Goal: Task Accomplishment & Management: Use online tool/utility

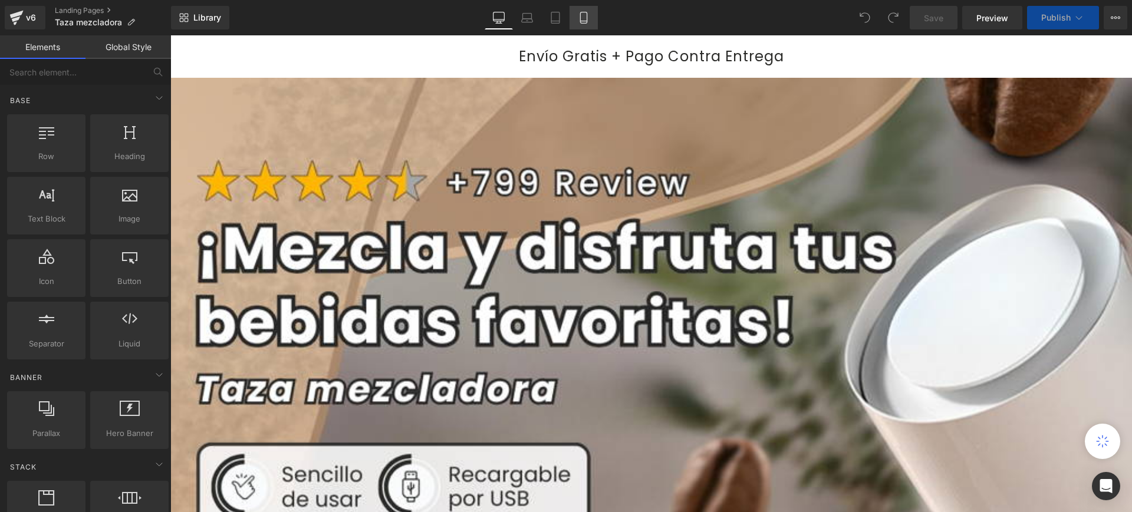
click at [585, 21] on icon at bounding box center [583, 21] width 6 height 0
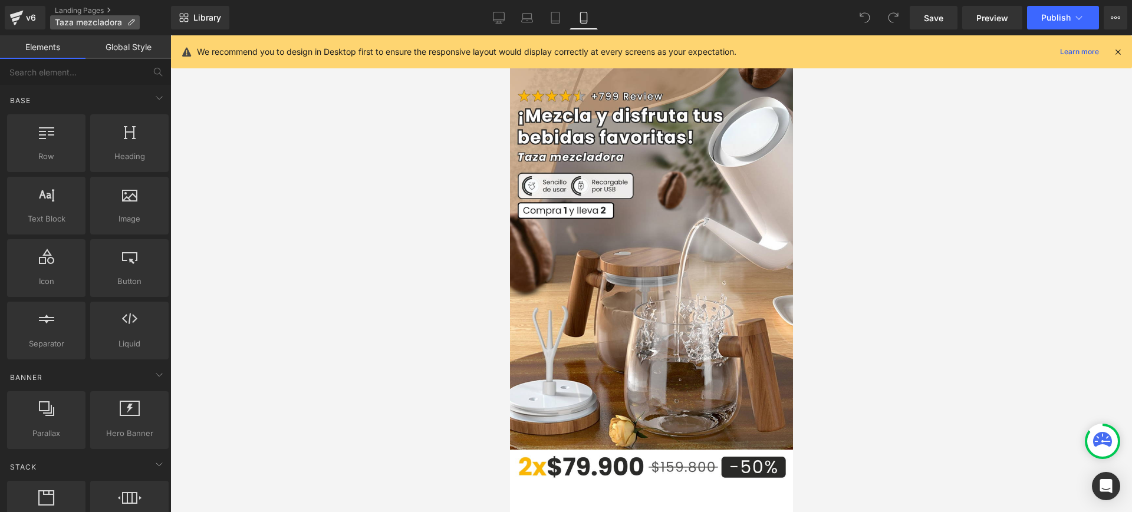
click at [135, 17] on p "Taza mezcladora" at bounding box center [95, 22] width 90 height 14
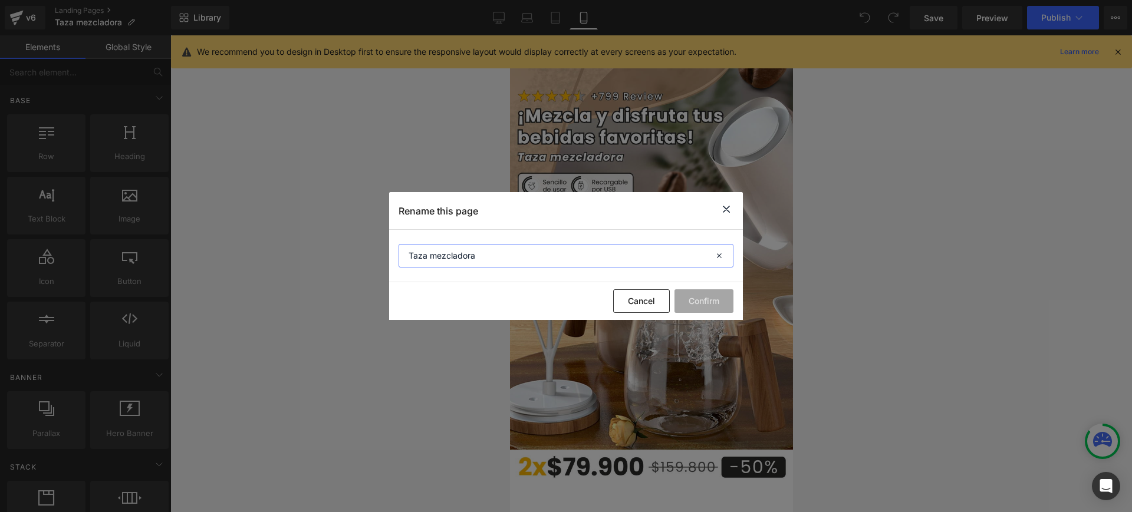
click at [433, 259] on input "Taza mezcladora" at bounding box center [566, 256] width 335 height 24
type input "Taza Mezcladora"
click at [687, 297] on button "Confirm" at bounding box center [704, 302] width 59 height 24
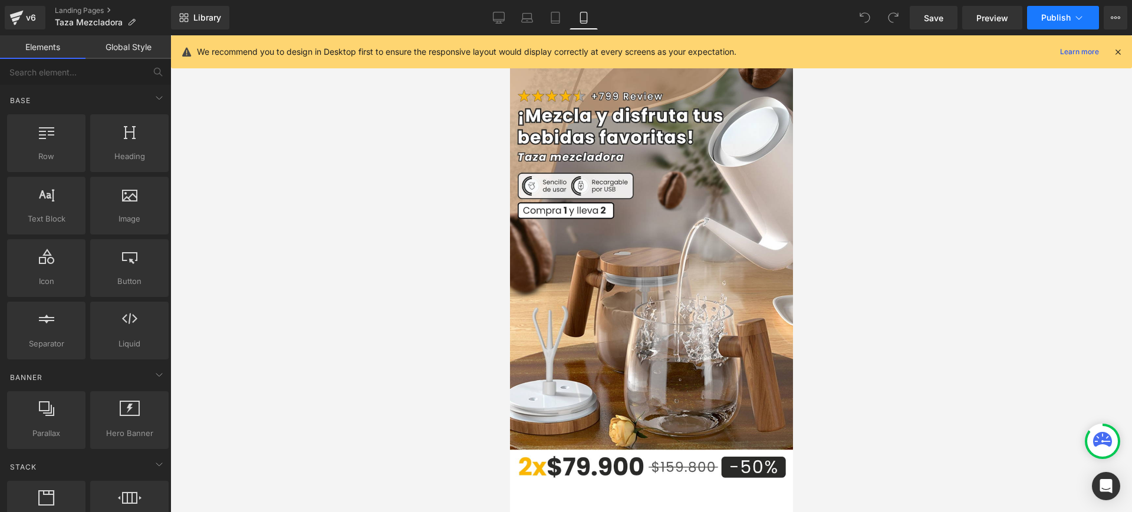
click at [1074, 19] on icon at bounding box center [1079, 18] width 12 height 12
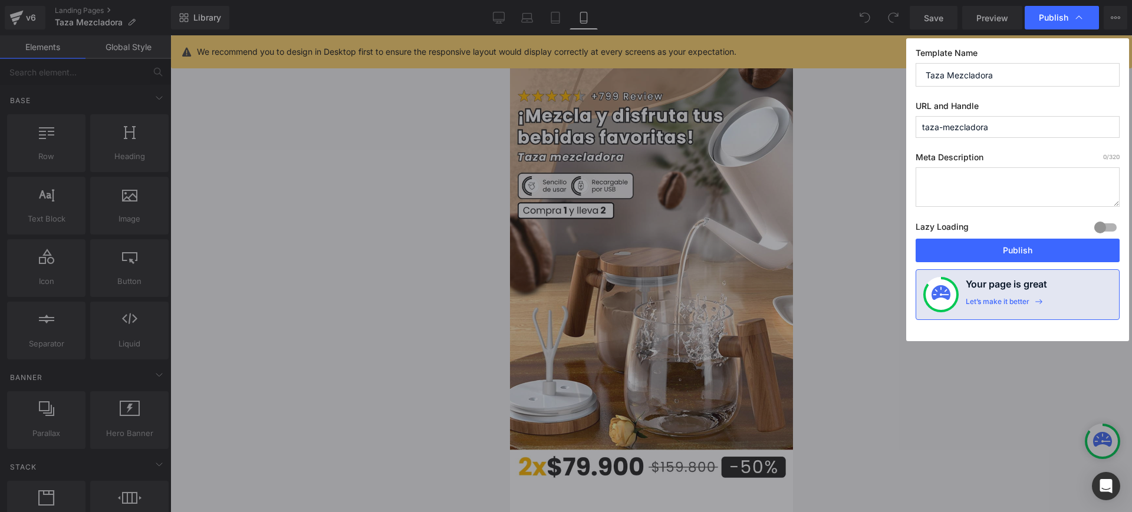
drag, startPoint x: 1039, startPoint y: 256, endPoint x: 1036, endPoint y: 249, distance: 7.7
click at [1037, 253] on button "Publish" at bounding box center [1018, 251] width 204 height 24
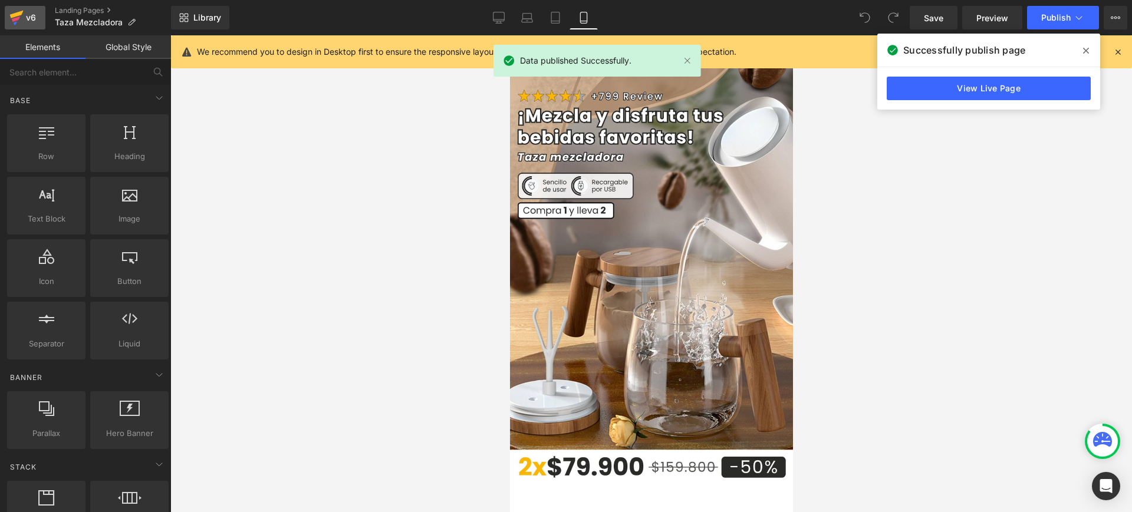
click at [12, 12] on icon at bounding box center [16, 17] width 14 height 29
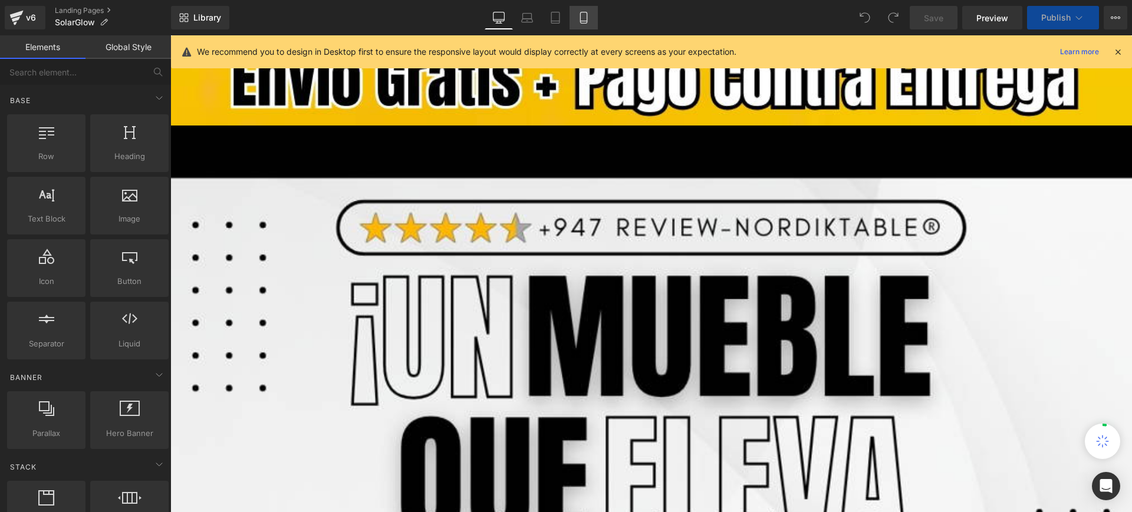
click at [584, 17] on icon at bounding box center [584, 18] width 12 height 12
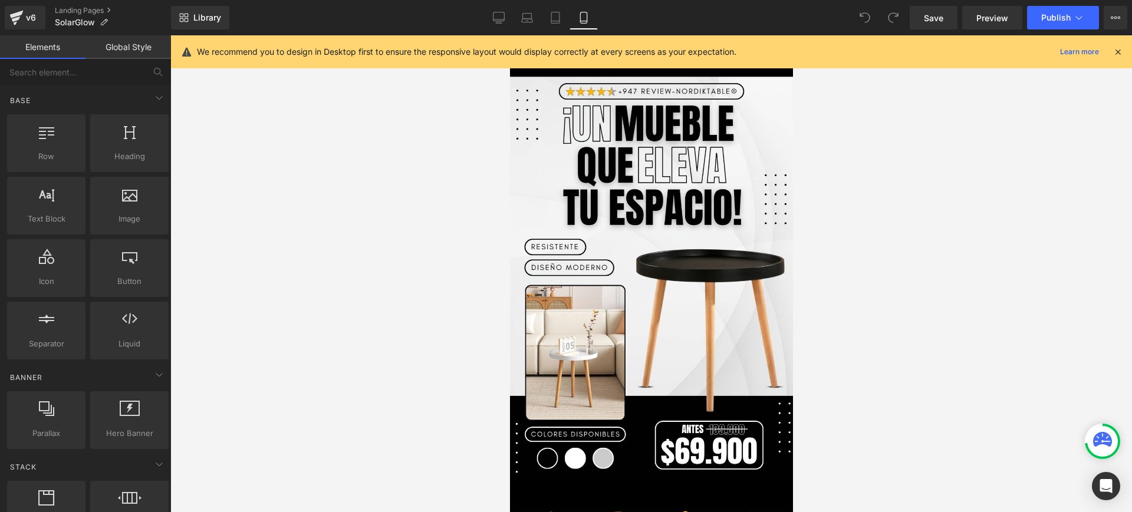
click at [1121, 50] on icon at bounding box center [1118, 52] width 11 height 11
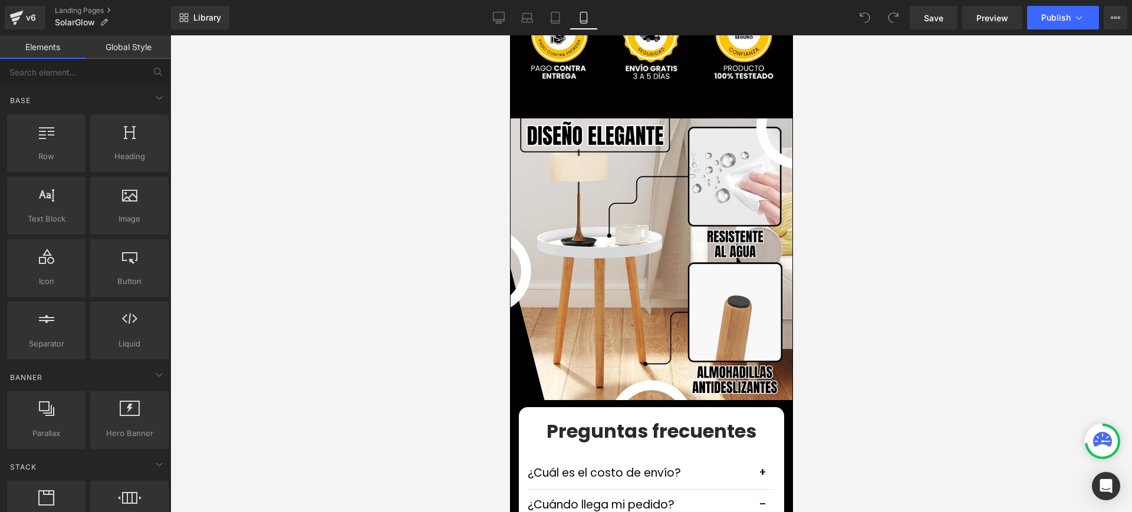
scroll to position [2875, 0]
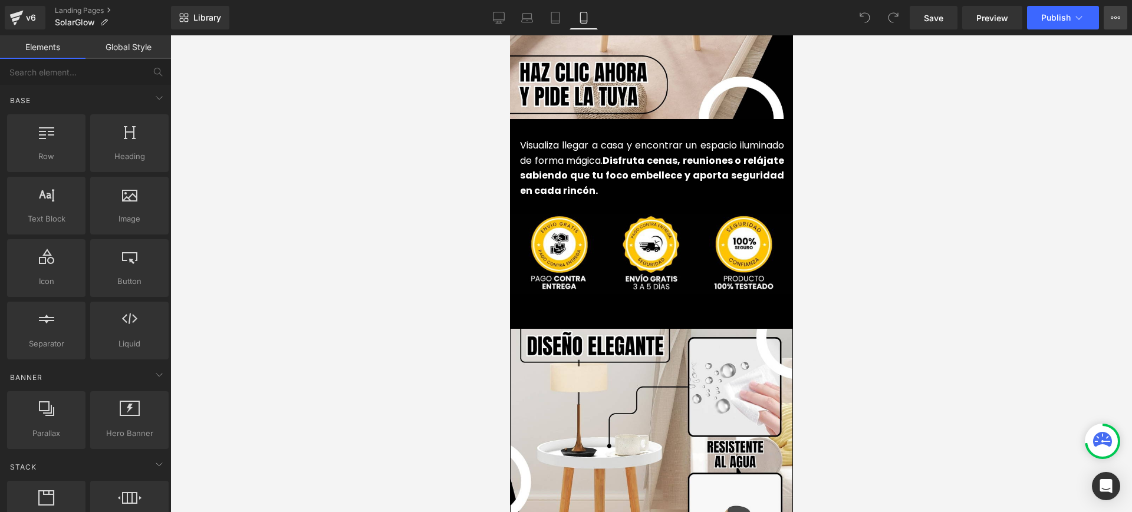
click at [1114, 17] on icon at bounding box center [1115, 17] width 9 height 9
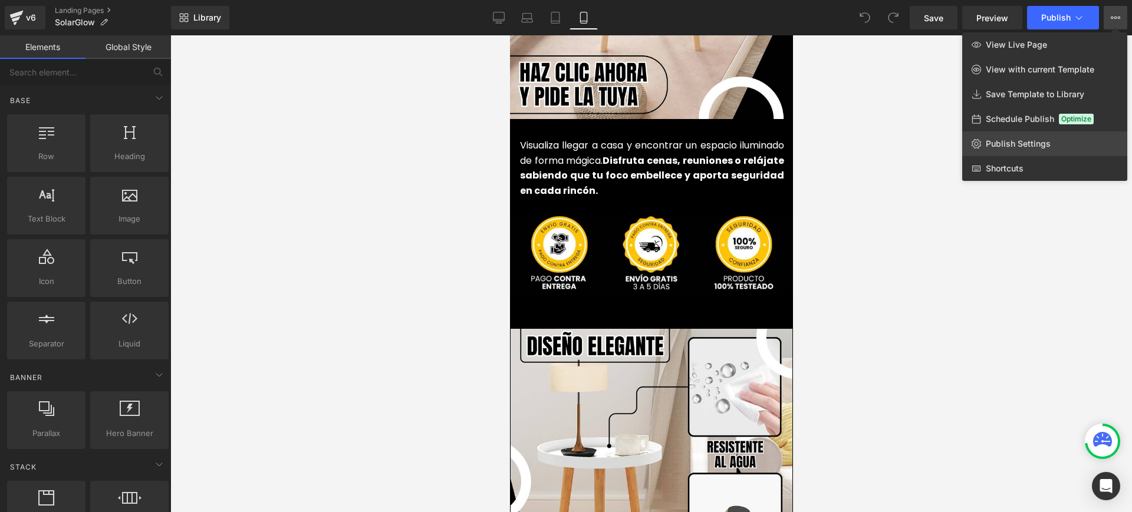
click at [1024, 150] on link "Publish Settings" at bounding box center [1044, 144] width 165 height 25
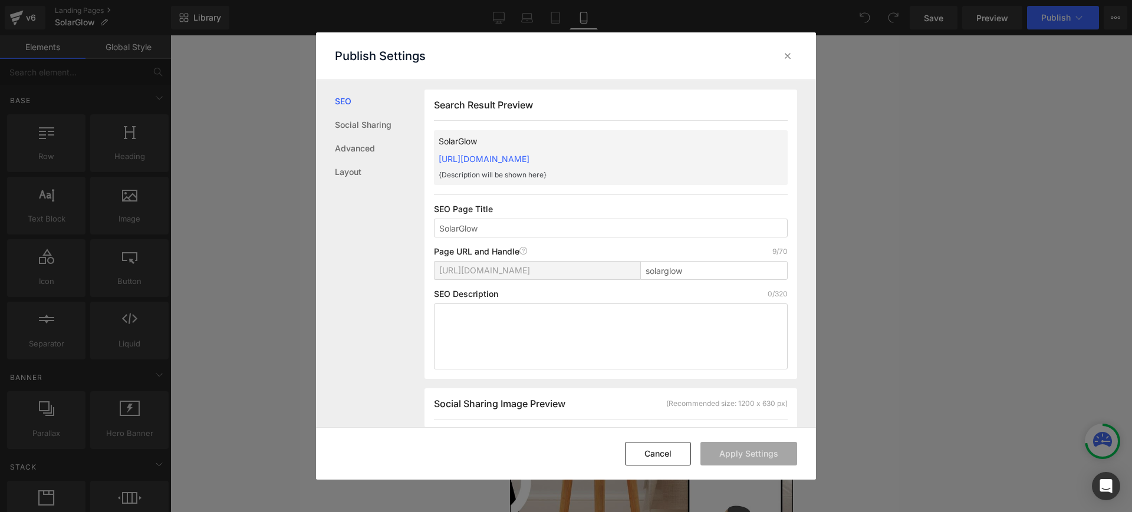
scroll to position [1, 0]
click at [530, 159] on link "[URL][DOMAIN_NAME]" at bounding box center [484, 158] width 91 height 10
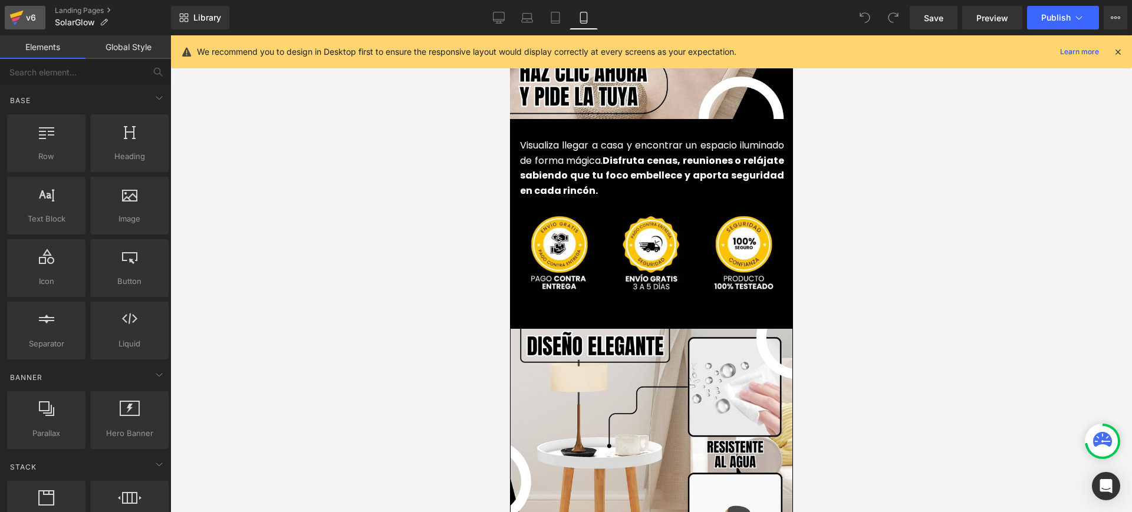
click at [24, 10] on div "v6" at bounding box center [31, 17] width 15 height 15
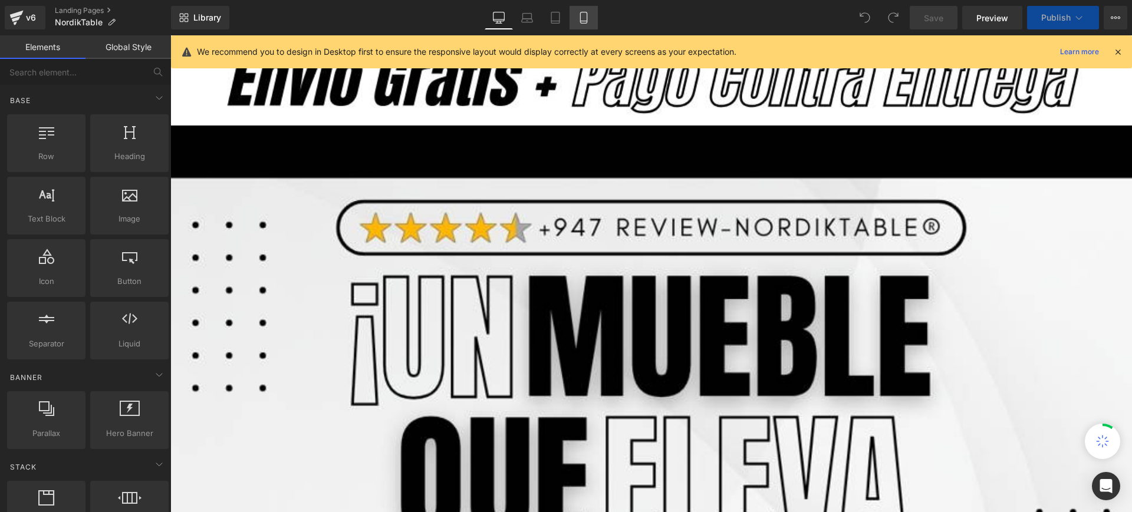
click at [583, 18] on icon at bounding box center [584, 18] width 12 height 12
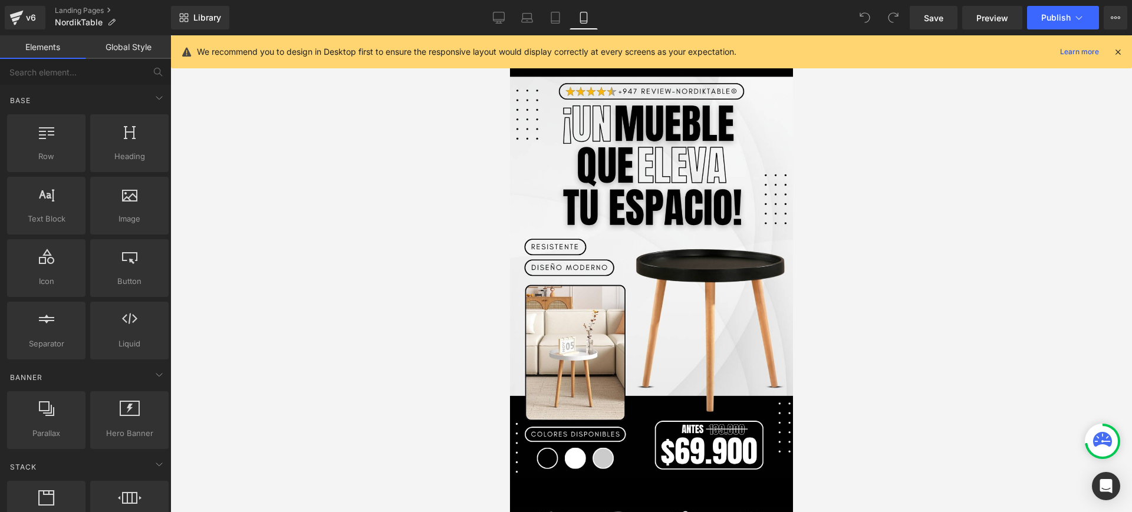
click at [1120, 54] on icon at bounding box center [1118, 52] width 11 height 11
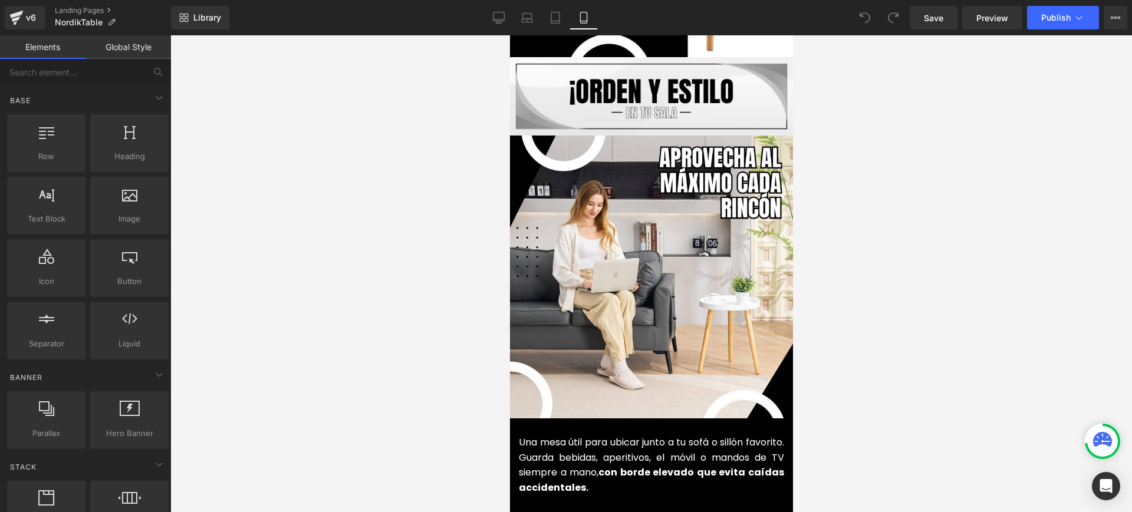
scroll to position [1179, 0]
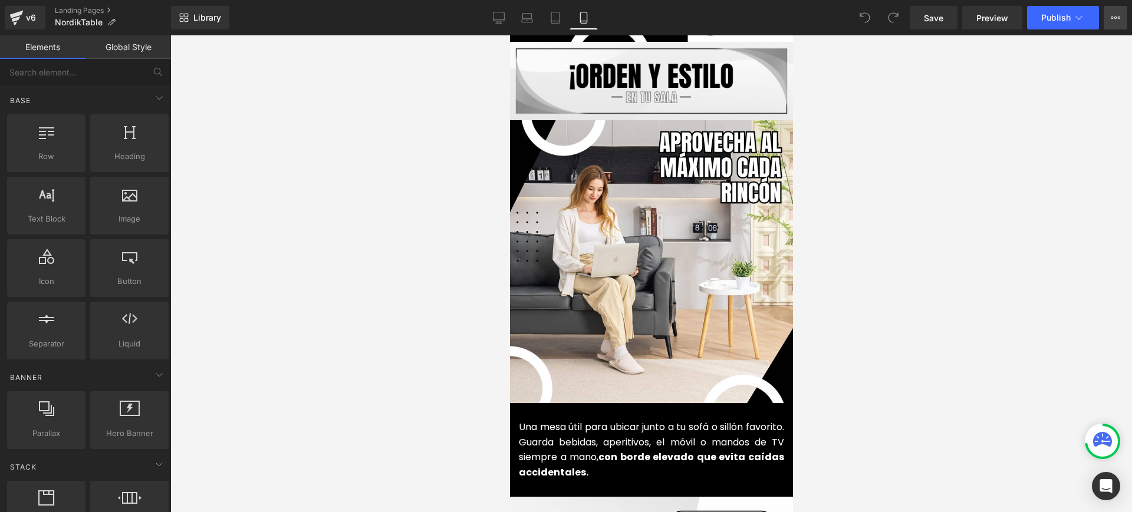
click at [1121, 9] on button "View Live Page View with current Template Save Template to Library Schedule Pub…" at bounding box center [1116, 18] width 24 height 24
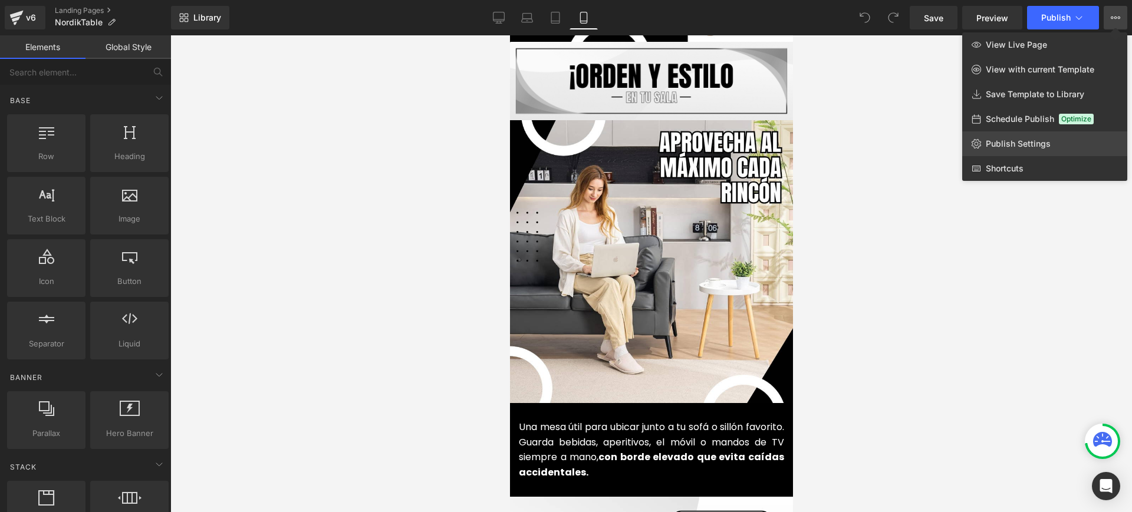
click at [1019, 146] on span "Publish Settings" at bounding box center [1018, 144] width 65 height 11
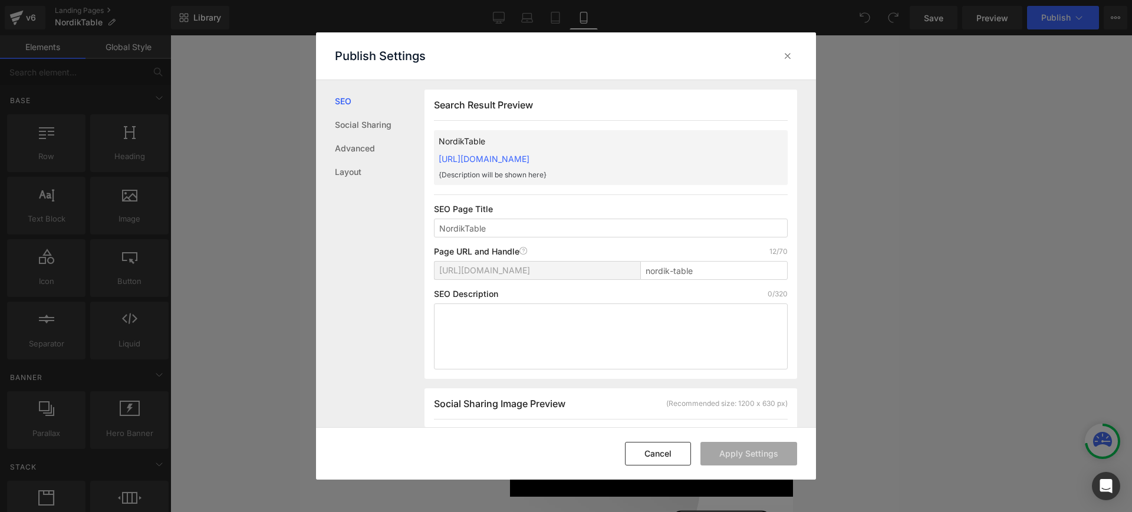
scroll to position [1, 0]
click at [530, 156] on link "https://commpralo-ya.myshopify.com/pages/nordik-table" at bounding box center [484, 158] width 91 height 10
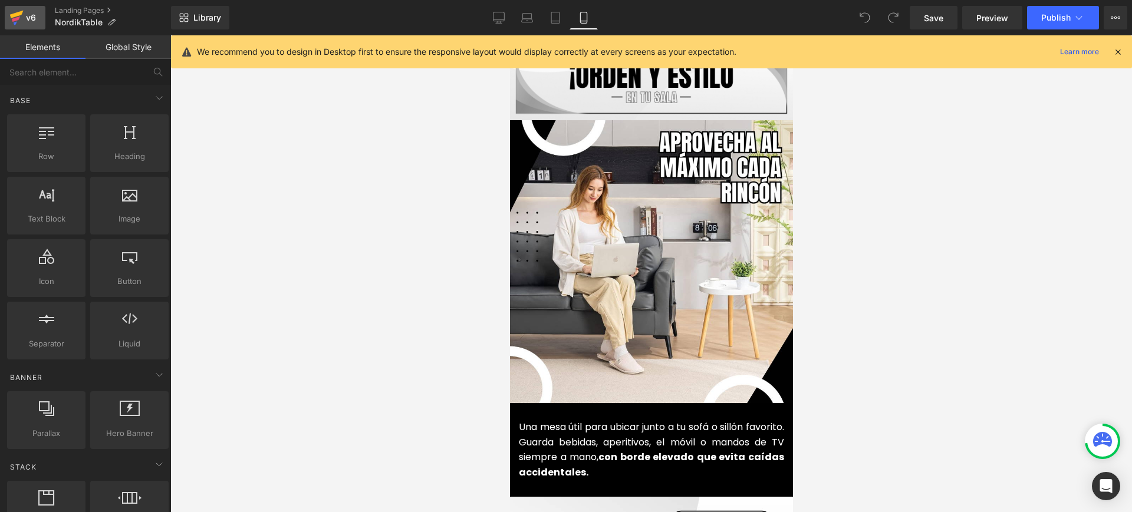
click at [20, 17] on icon at bounding box center [16, 17] width 14 height 29
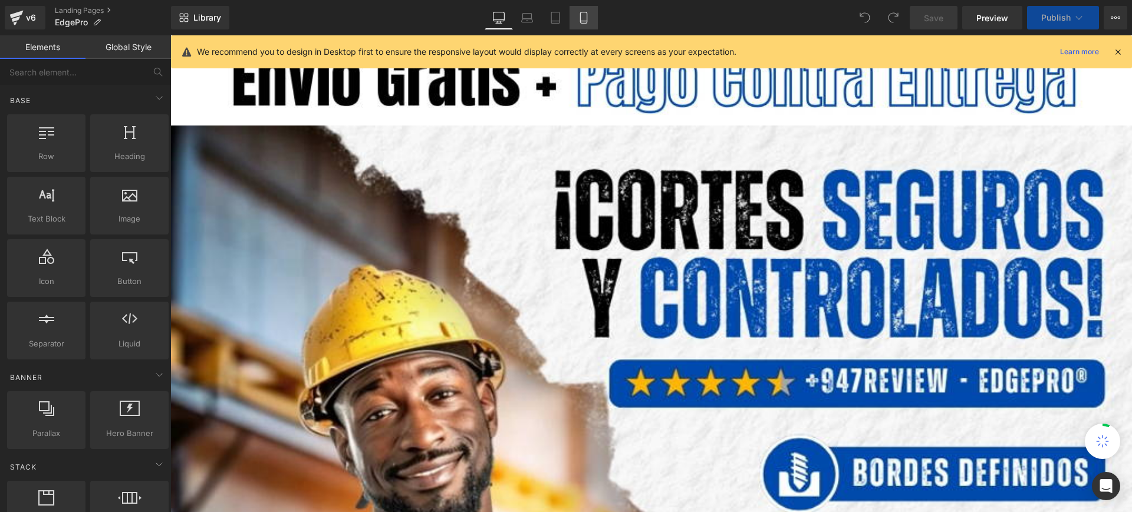
click at [583, 24] on link "Mobile" at bounding box center [584, 18] width 28 height 24
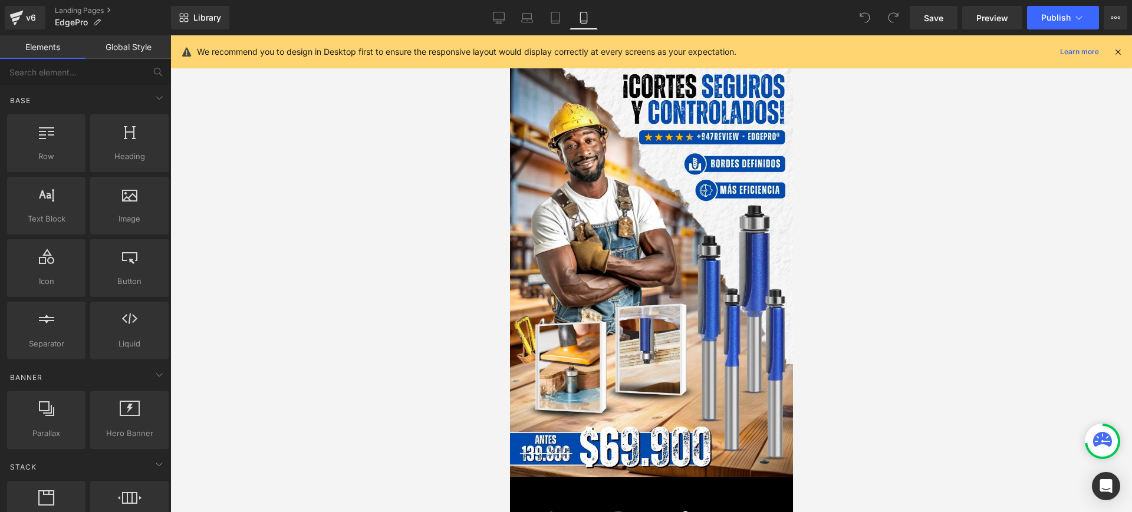
click at [1115, 52] on icon at bounding box center [1118, 52] width 11 height 11
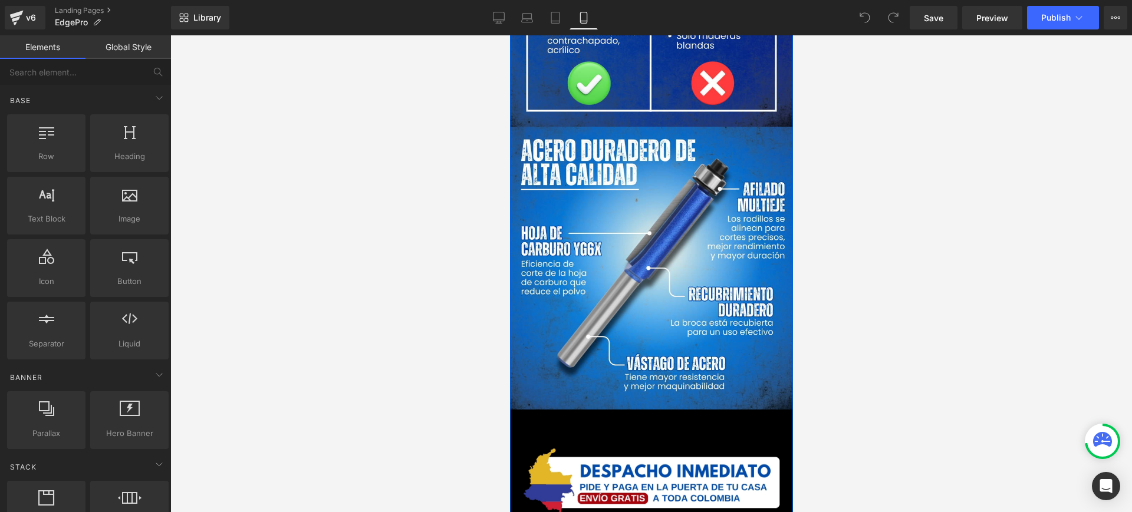
scroll to position [1843, 0]
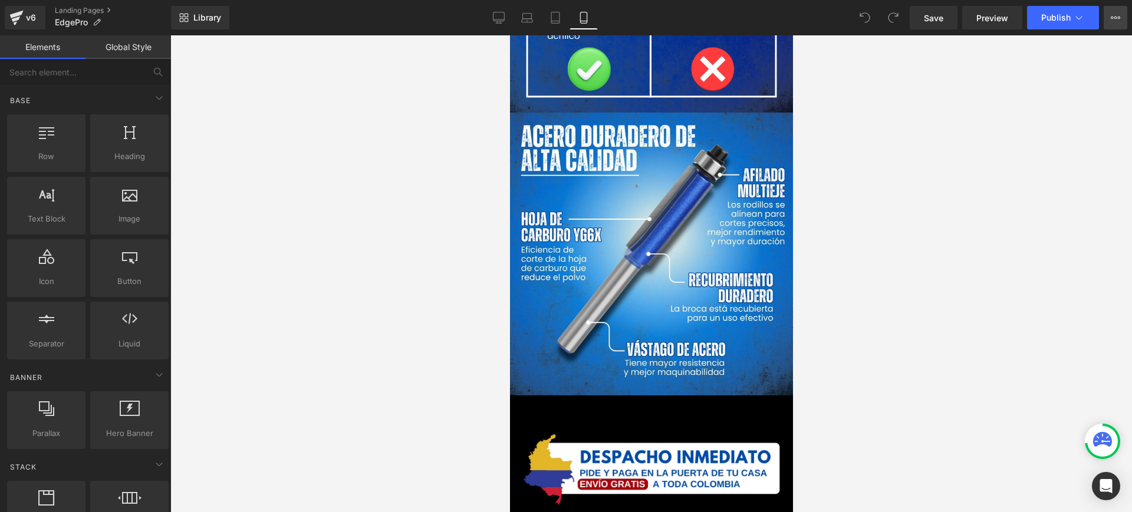
click at [1118, 14] on icon at bounding box center [1115, 17] width 9 height 9
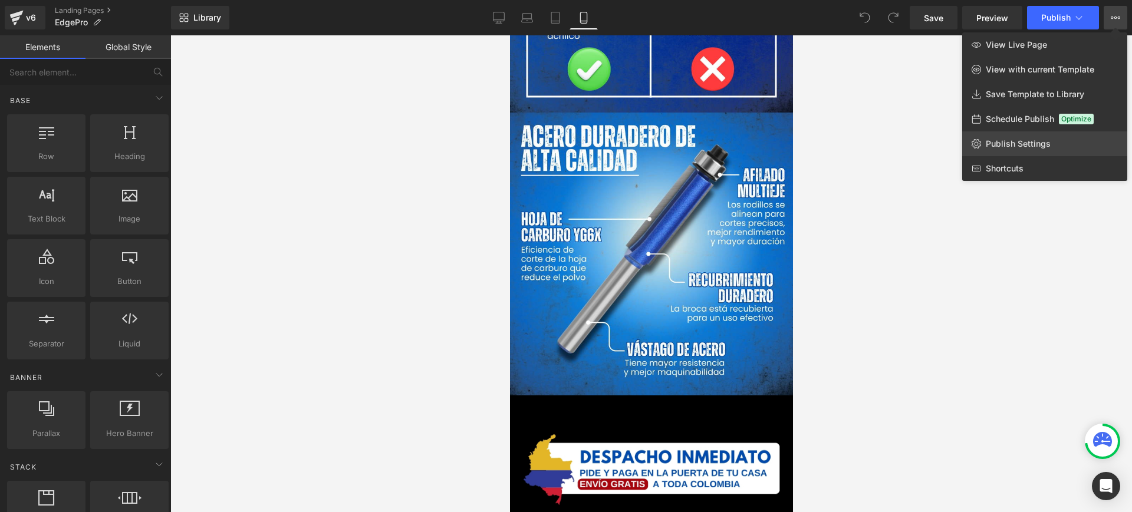
click at [1029, 145] on span "Publish Settings" at bounding box center [1018, 144] width 65 height 11
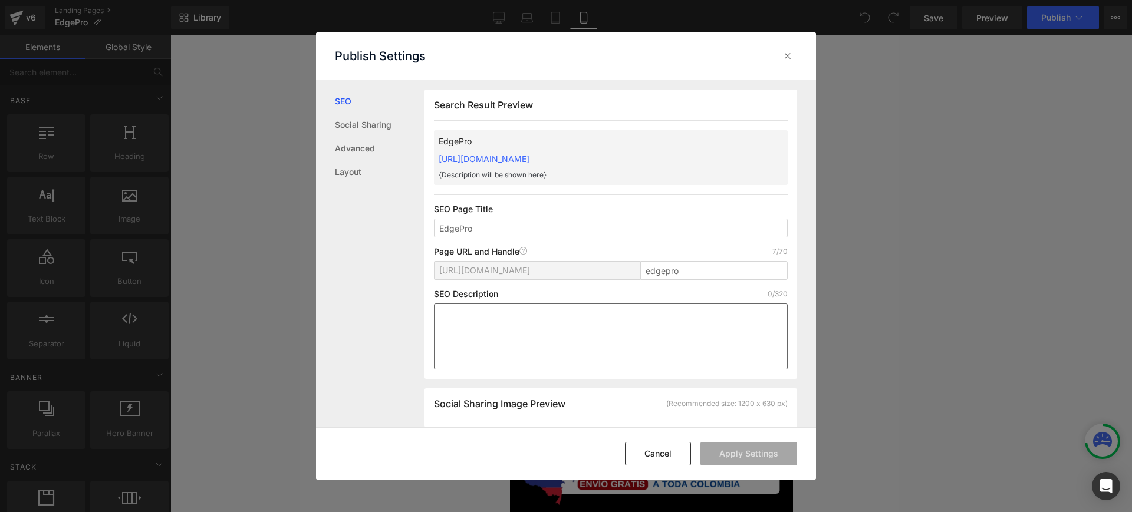
scroll to position [1, 0]
click at [530, 160] on link "https://commpralo-ya.myshopify.com/pages/edgepro" at bounding box center [484, 158] width 91 height 10
click at [784, 54] on icon at bounding box center [788, 56] width 12 height 12
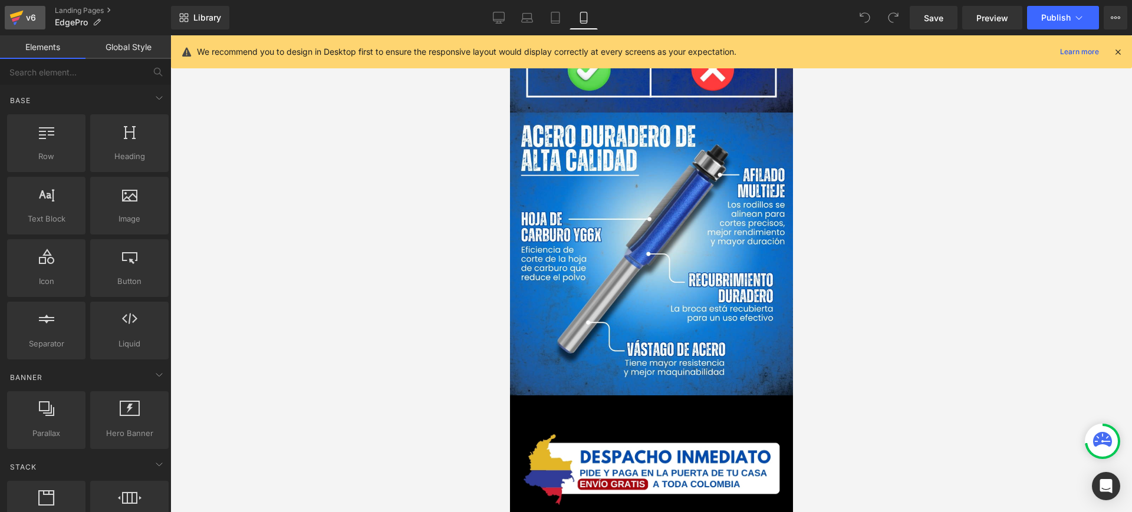
click at [19, 18] on icon at bounding box center [16, 19] width 8 height 5
